Goal: Task Accomplishment & Management: Use online tool/utility

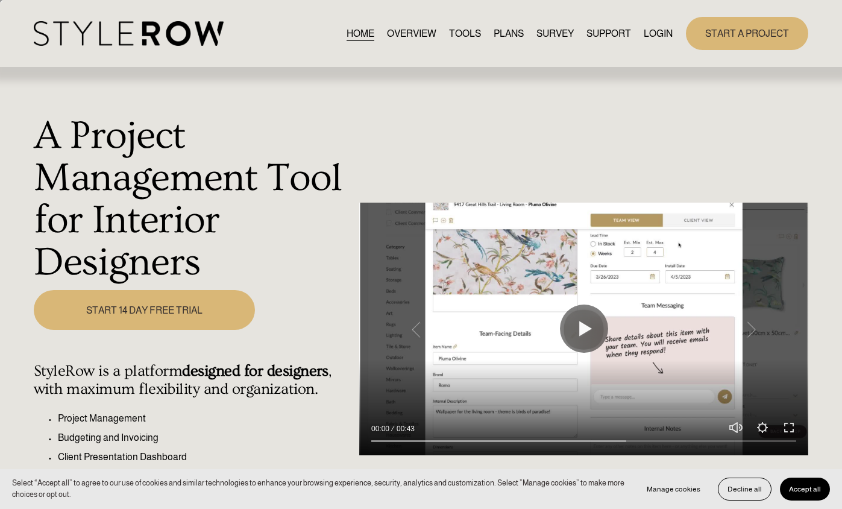
click at [647, 35] on link "LOGIN" at bounding box center [658, 33] width 29 height 16
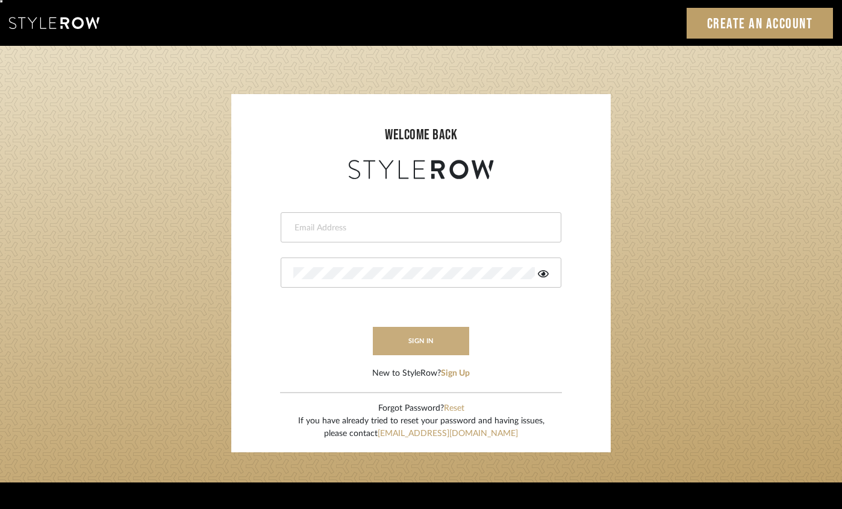
type input "[PERSON_NAME][EMAIL_ADDRESS][DOMAIN_NAME]"
click at [418, 334] on button "sign in" at bounding box center [421, 341] width 96 height 28
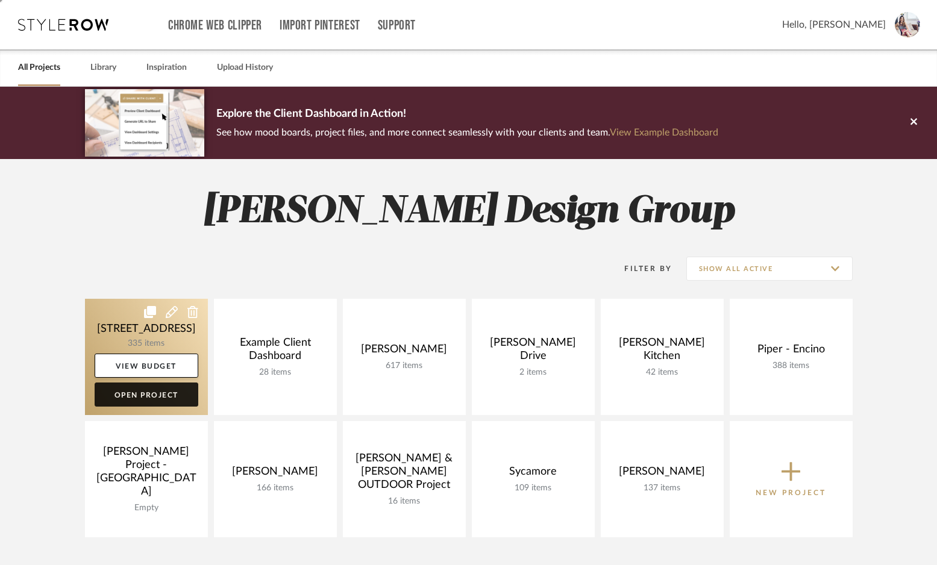
click at [158, 384] on link "Open Project" at bounding box center [147, 395] width 104 height 24
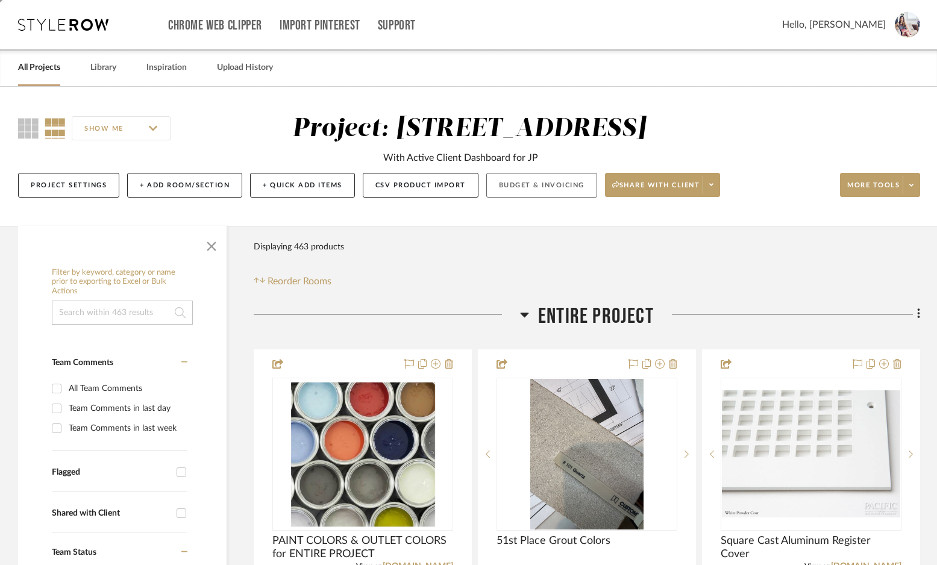
click at [526, 192] on button "Budget & Invoicing" at bounding box center [541, 185] width 111 height 25
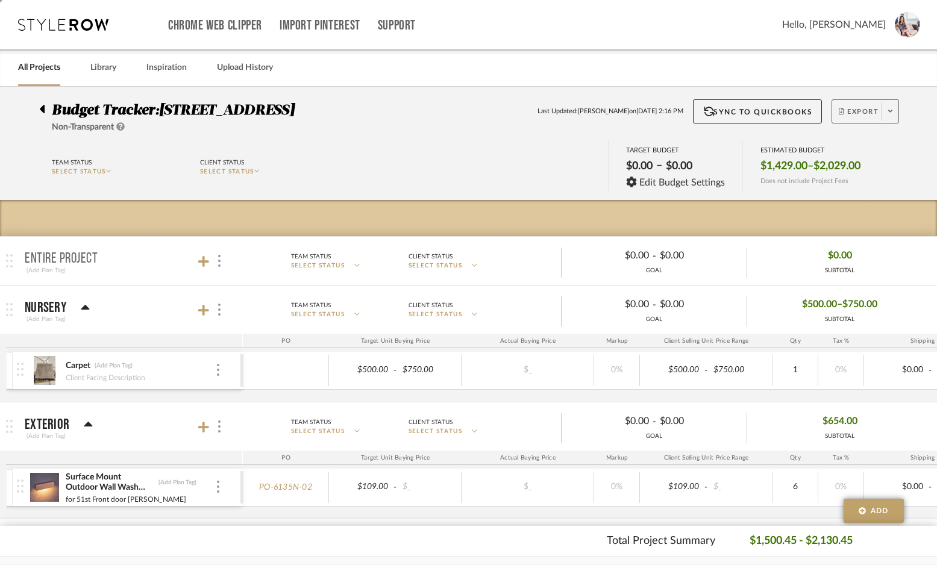
click at [864, 107] on span "Export" at bounding box center [859, 116] width 40 height 18
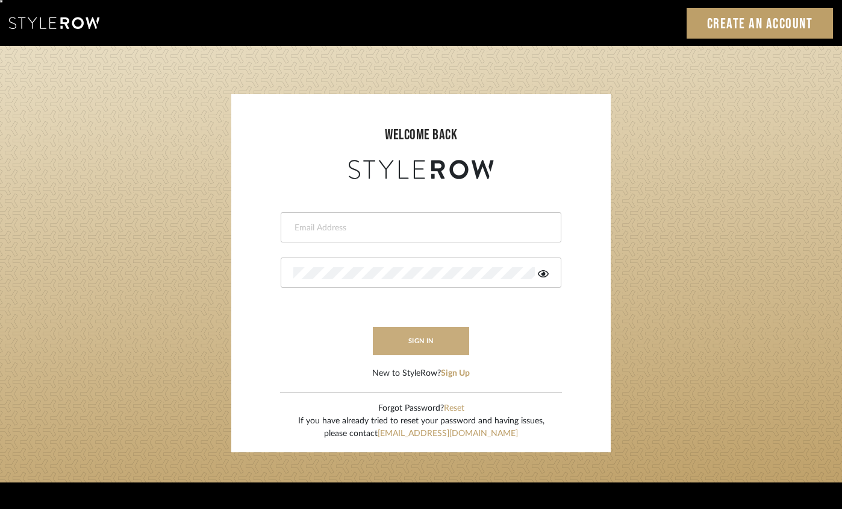
type input "[PERSON_NAME][EMAIL_ADDRESS][DOMAIN_NAME]"
click at [403, 344] on button "sign in" at bounding box center [421, 341] width 96 height 28
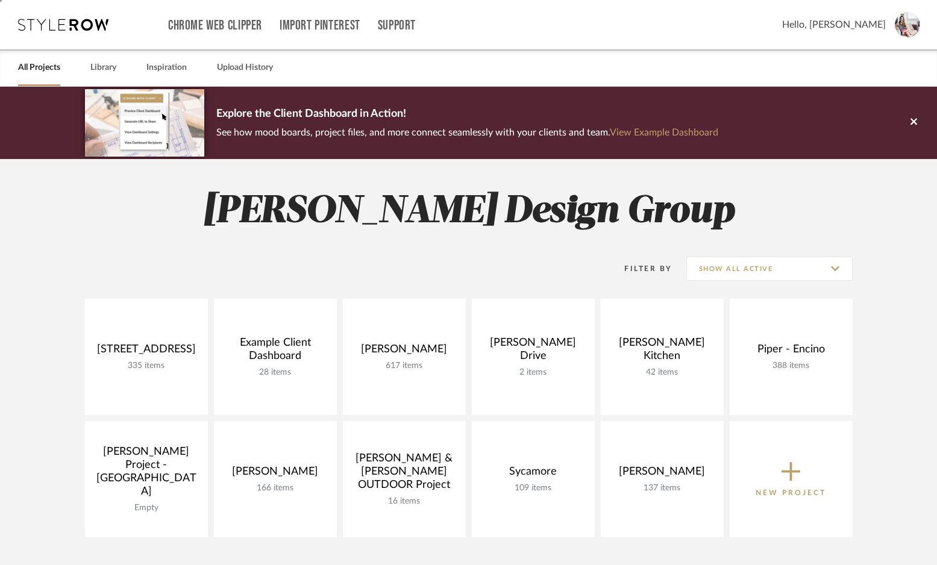
click at [0, 0] on link "Open Project" at bounding box center [0, 0] width 0 height 0
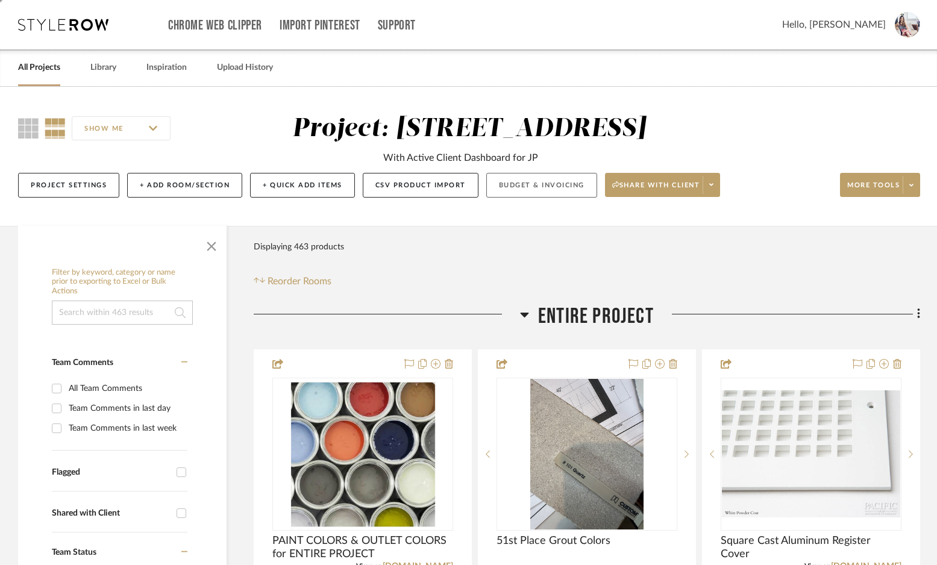
click at [528, 178] on button "Budget & Invoicing" at bounding box center [541, 185] width 111 height 25
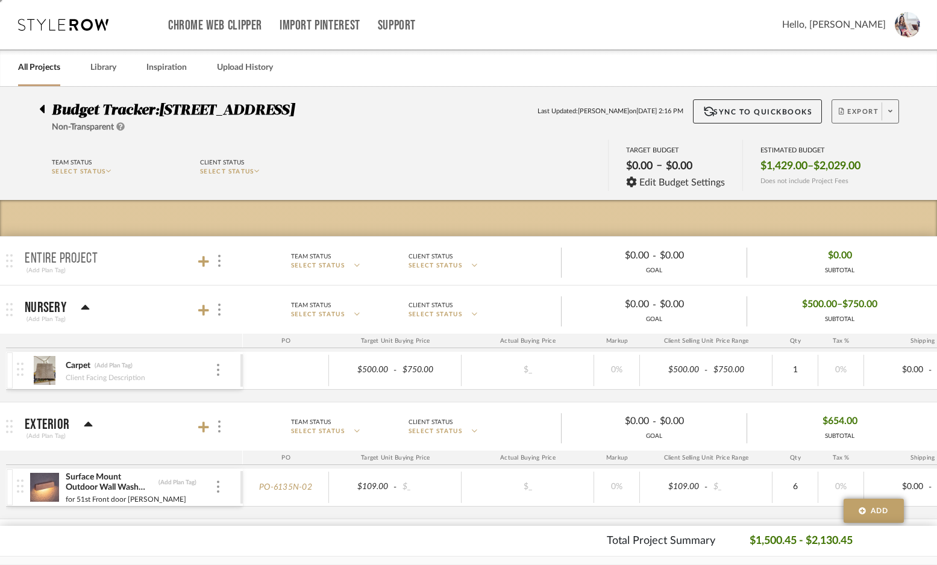
click at [864, 112] on span "Export" at bounding box center [859, 116] width 40 height 18
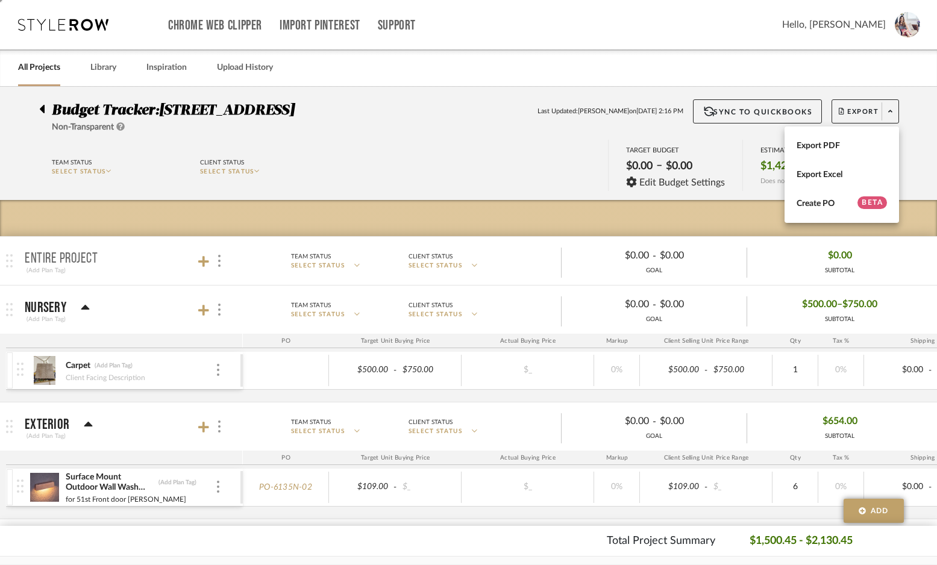
click at [42, 111] on div at bounding box center [468, 282] width 937 height 565
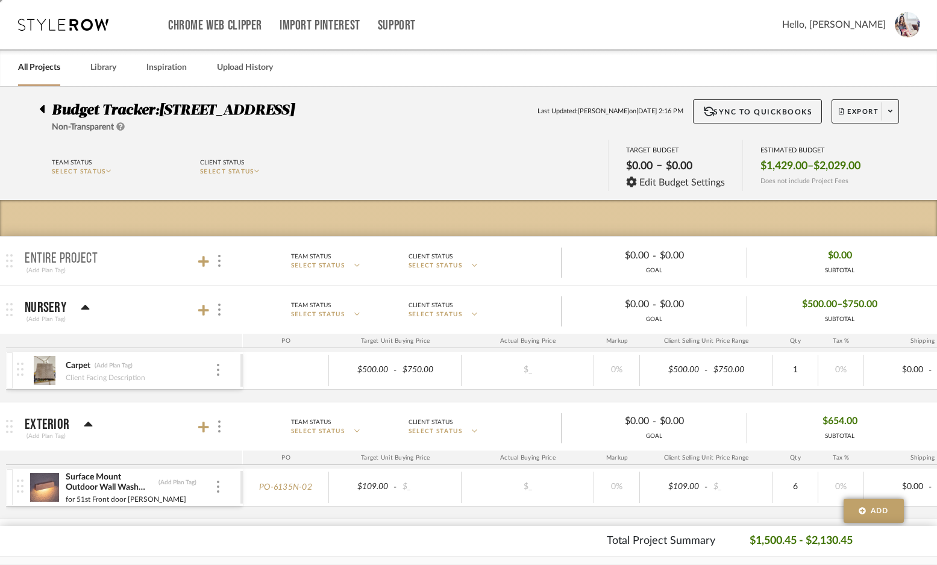
click at [42, 111] on icon at bounding box center [41, 109] width 5 height 14
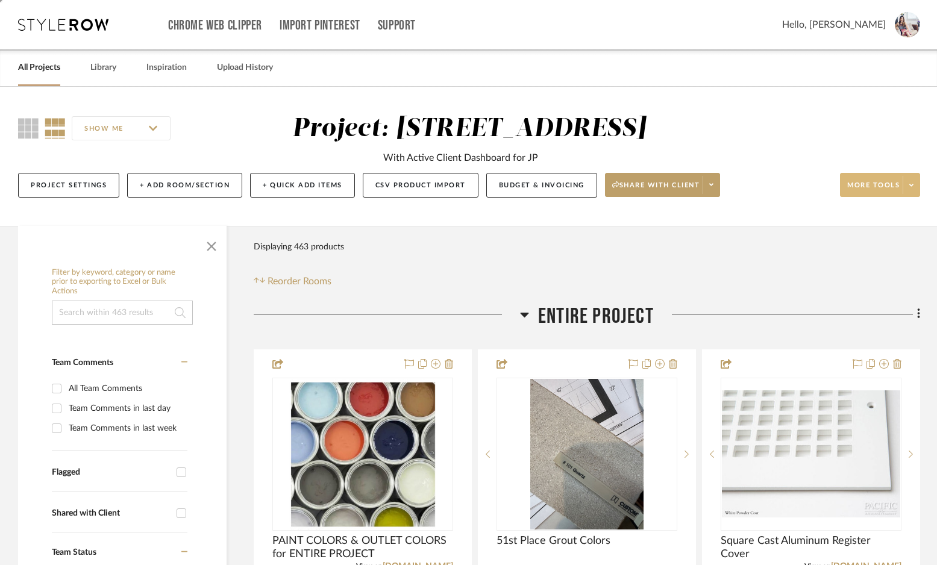
click at [862, 185] on span "More tools" at bounding box center [873, 190] width 52 height 18
